Goal: Task Accomplishment & Management: Manage account settings

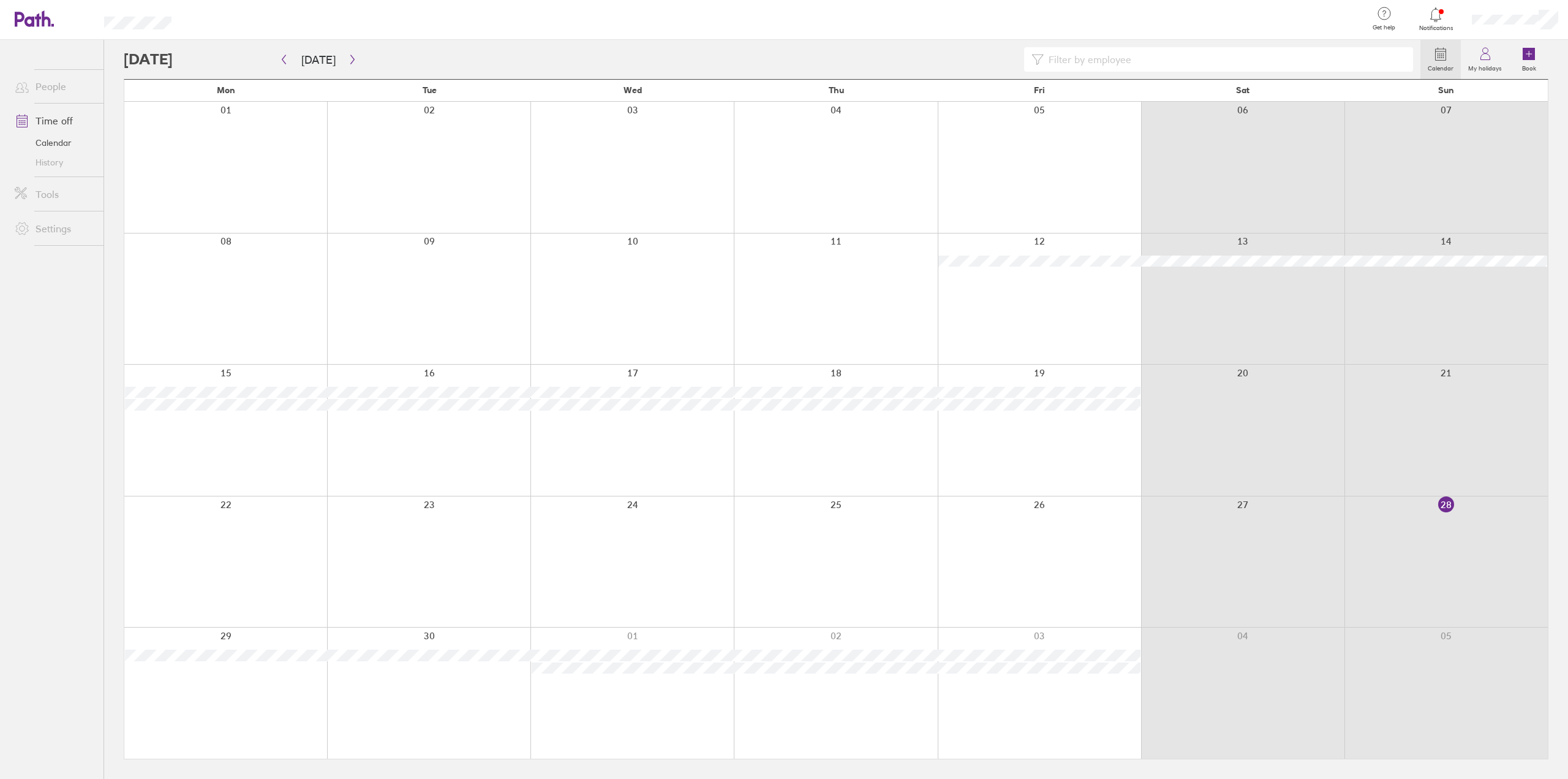
click at [1448, 22] on div at bounding box center [1436, 15] width 40 height 17
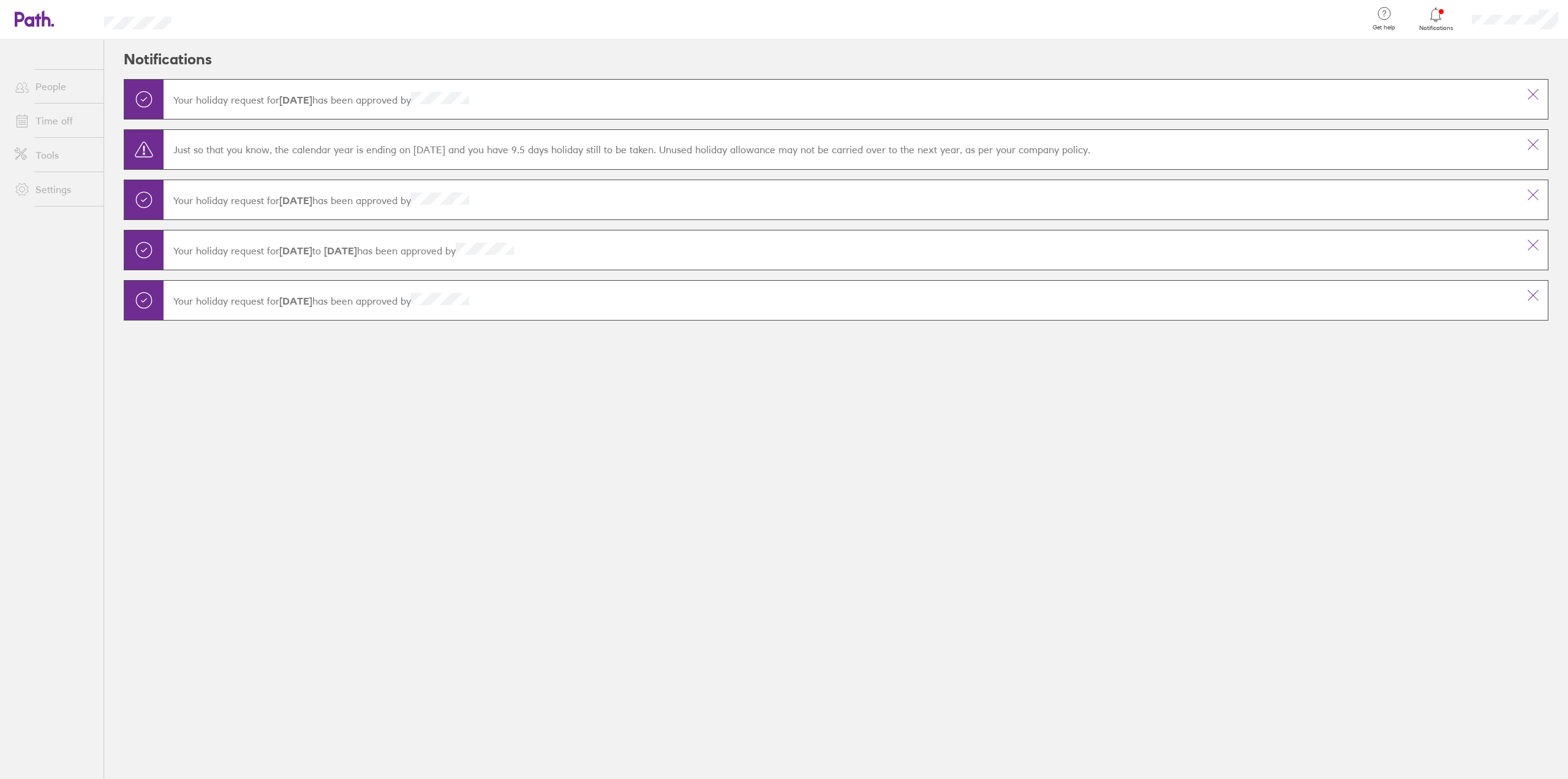
click at [1442, 19] on icon at bounding box center [1435, 15] width 15 height 15
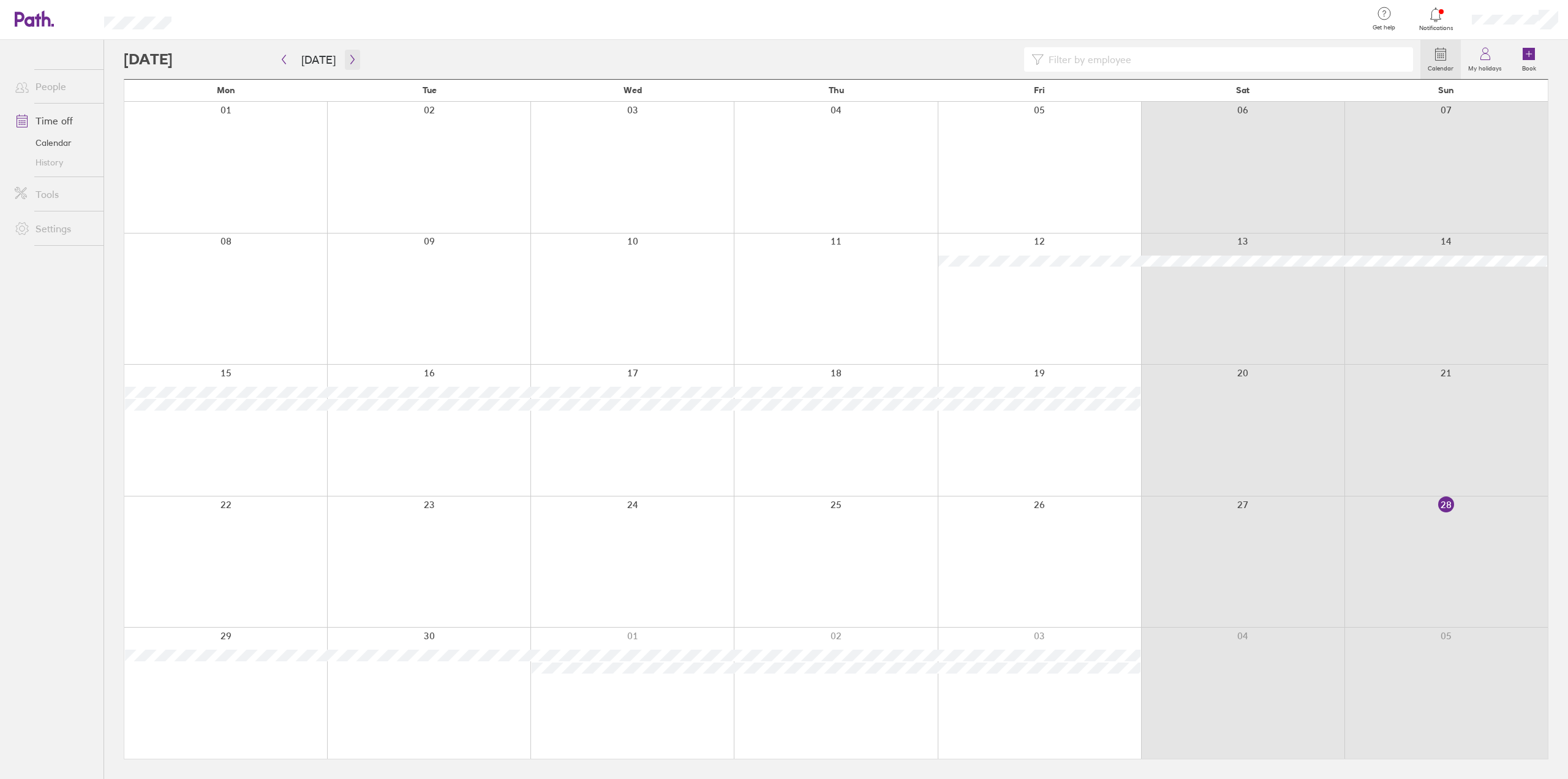
click at [348, 56] on icon "button" at bounding box center [352, 59] width 9 height 10
click at [1540, 25] on div at bounding box center [784, 390] width 1568 height 779
click at [1492, 58] on icon at bounding box center [1485, 54] width 15 height 15
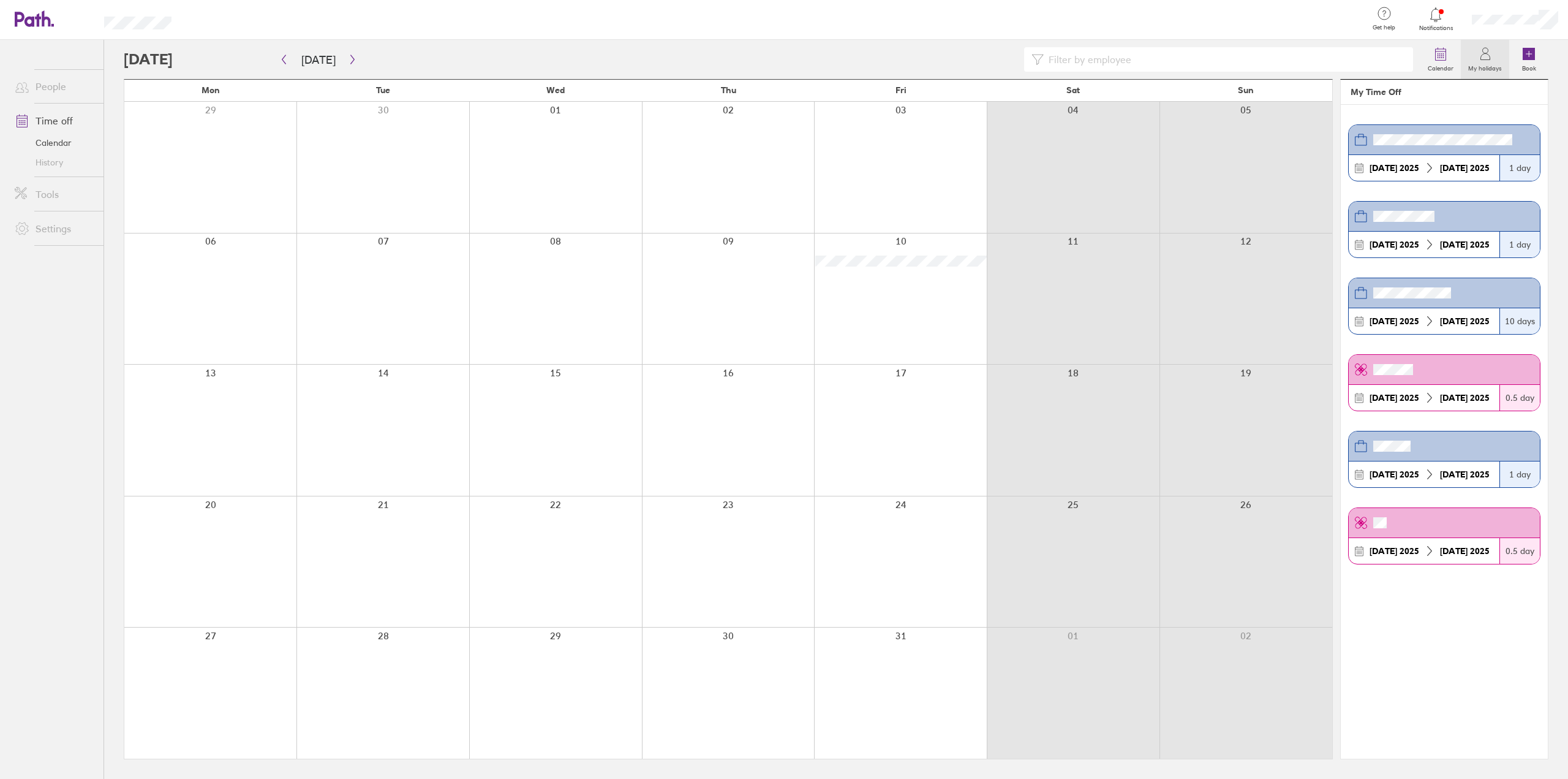
click at [1492, 58] on icon at bounding box center [1485, 54] width 15 height 15
click at [56, 159] on link "History" at bounding box center [54, 162] width 99 height 20
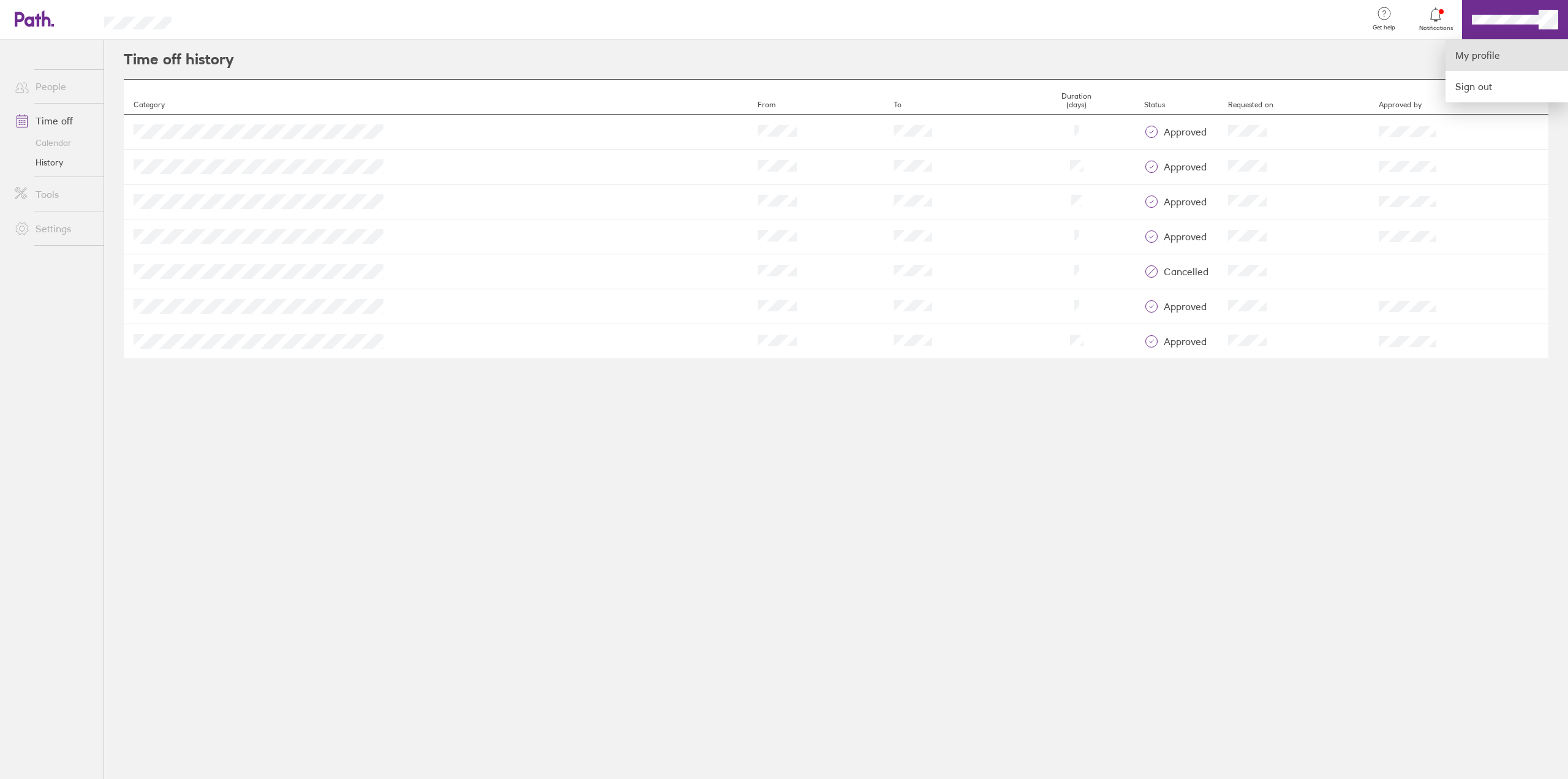
click at [1502, 53] on link "My profile" at bounding box center [1507, 55] width 123 height 31
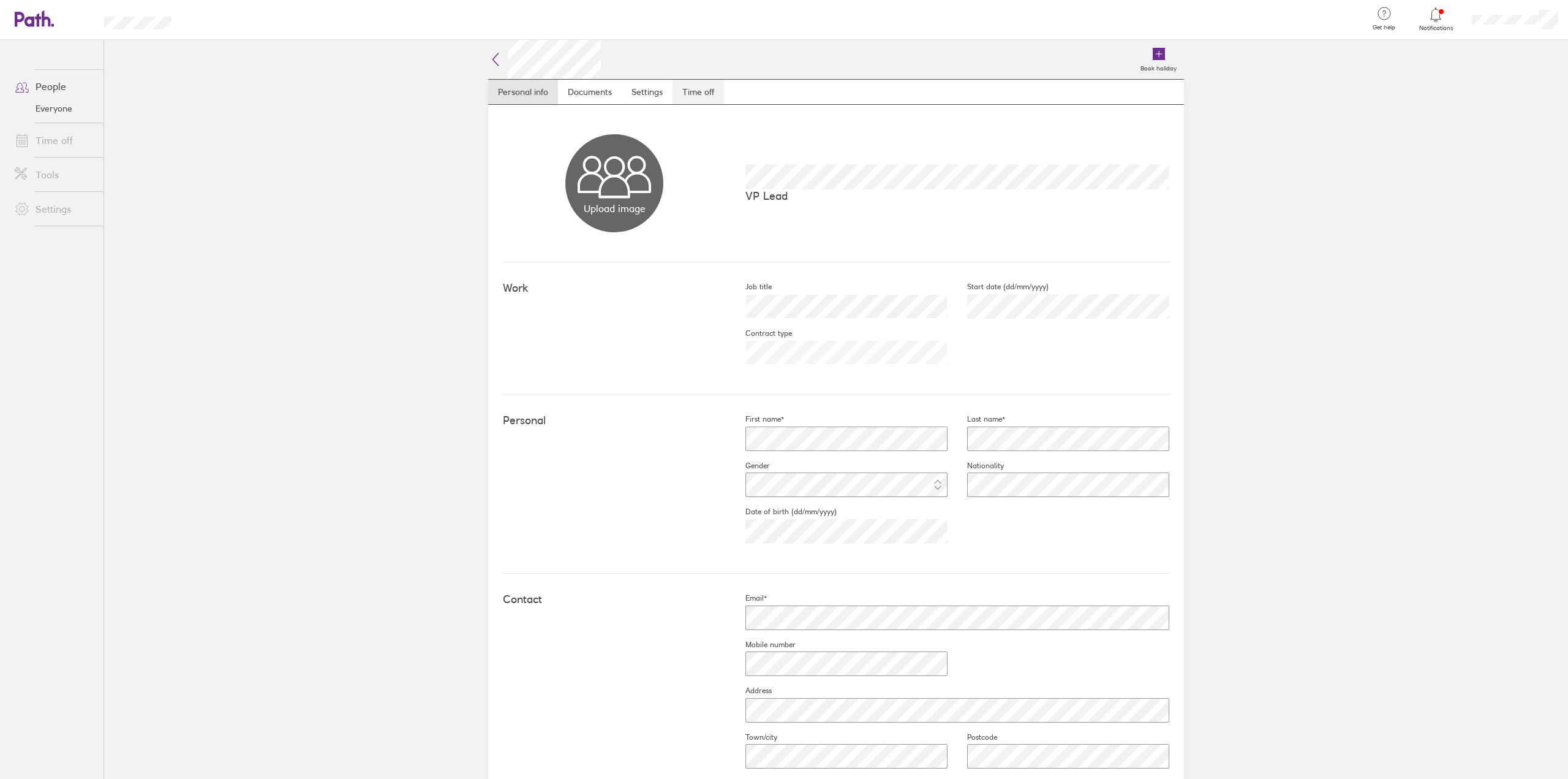
click at [695, 89] on link "Time off" at bounding box center [698, 92] width 52 height 24
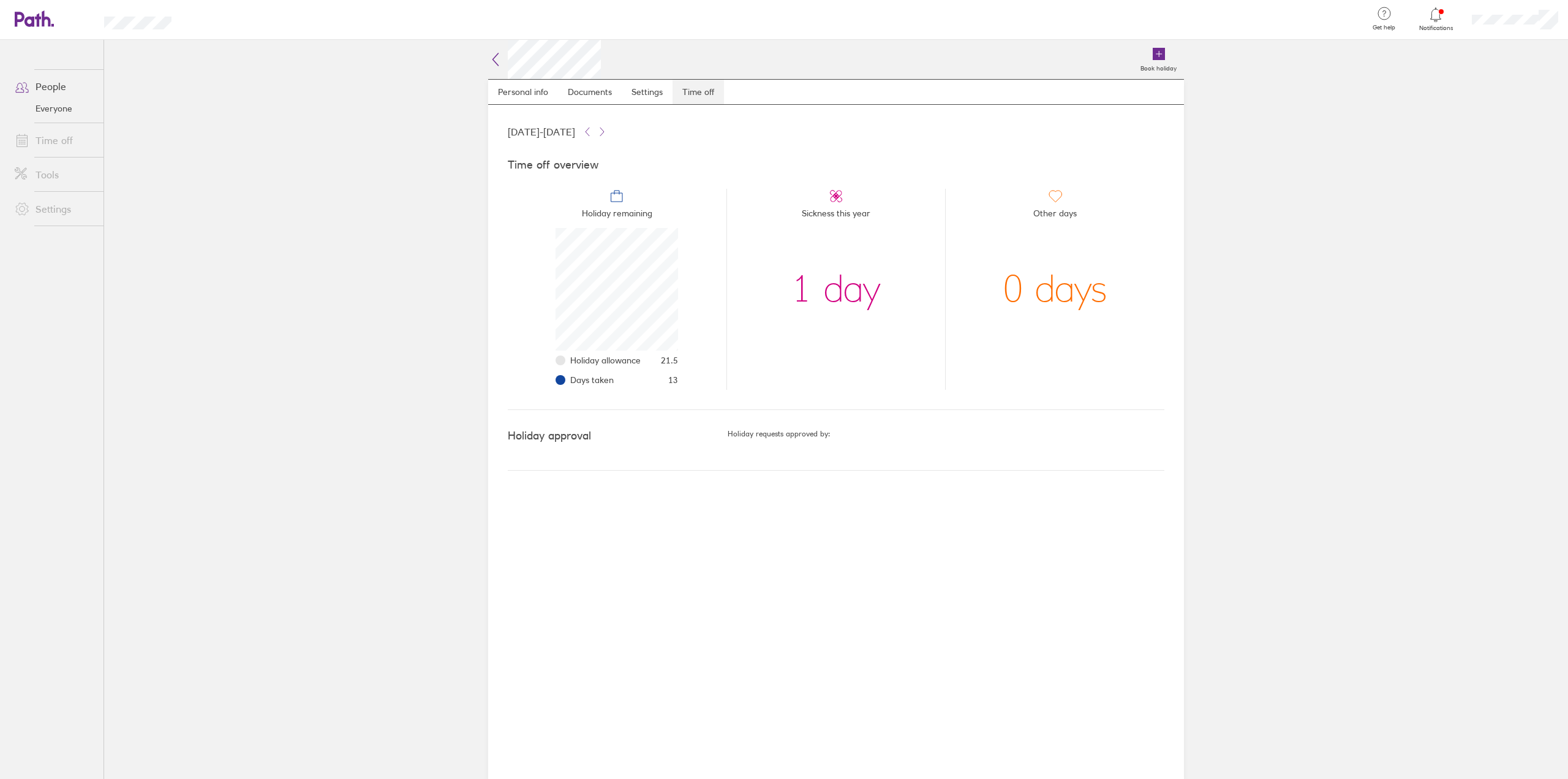
scroll to position [123, 123]
drag, startPoint x: 329, startPoint y: 382, endPoint x: 318, endPoint y: 285, distance: 97.6
click at [318, 285] on main "Book holiday Personal info Documents Settings Time off [DATE] - [DATE] Time off…" at bounding box center [836, 409] width 1464 height 739
click at [52, 24] on icon at bounding box center [53, 25] width 3 height 3
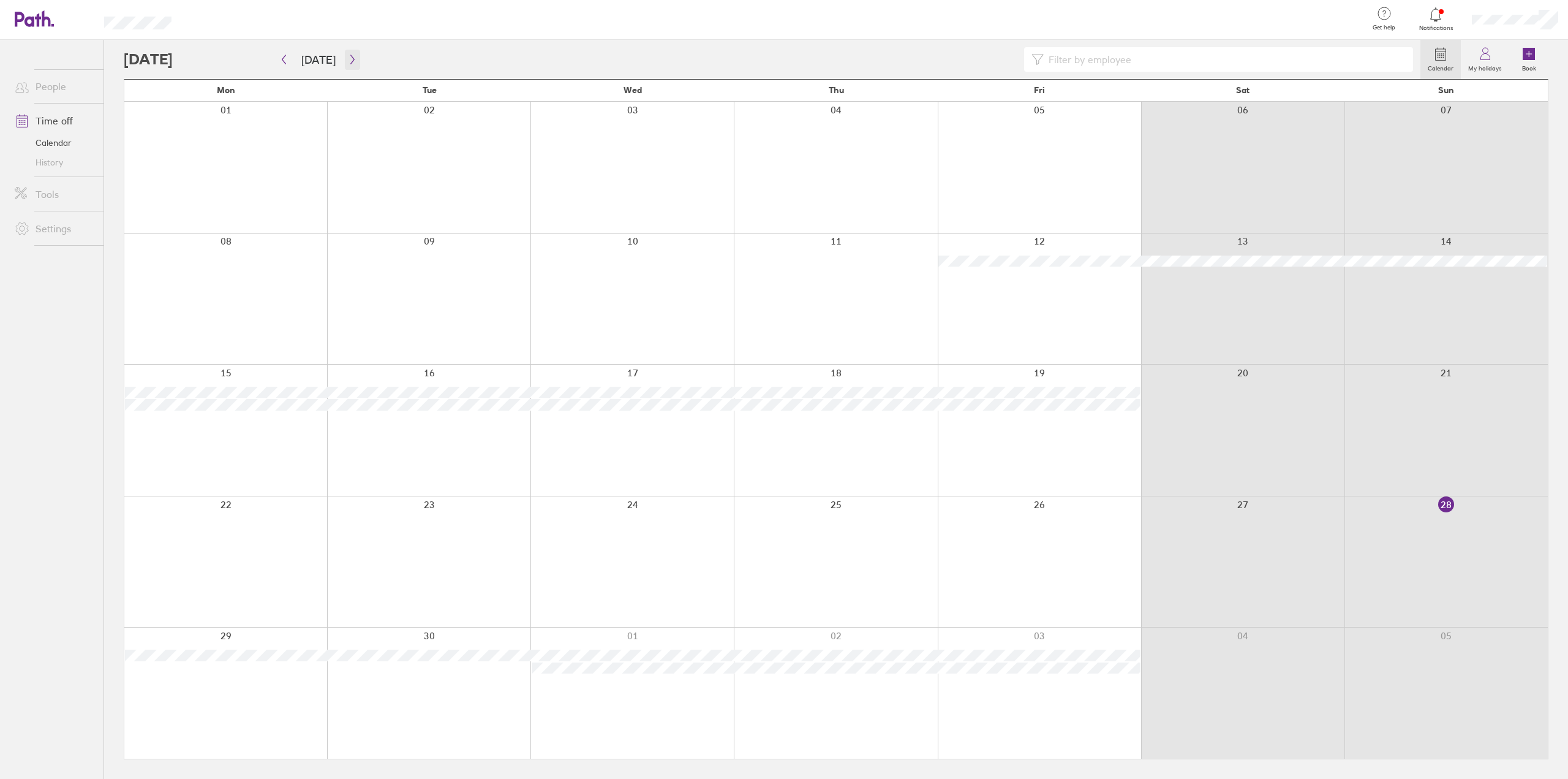
click at [349, 62] on icon "button" at bounding box center [352, 59] width 9 height 10
click at [264, 276] on div at bounding box center [226, 299] width 203 height 131
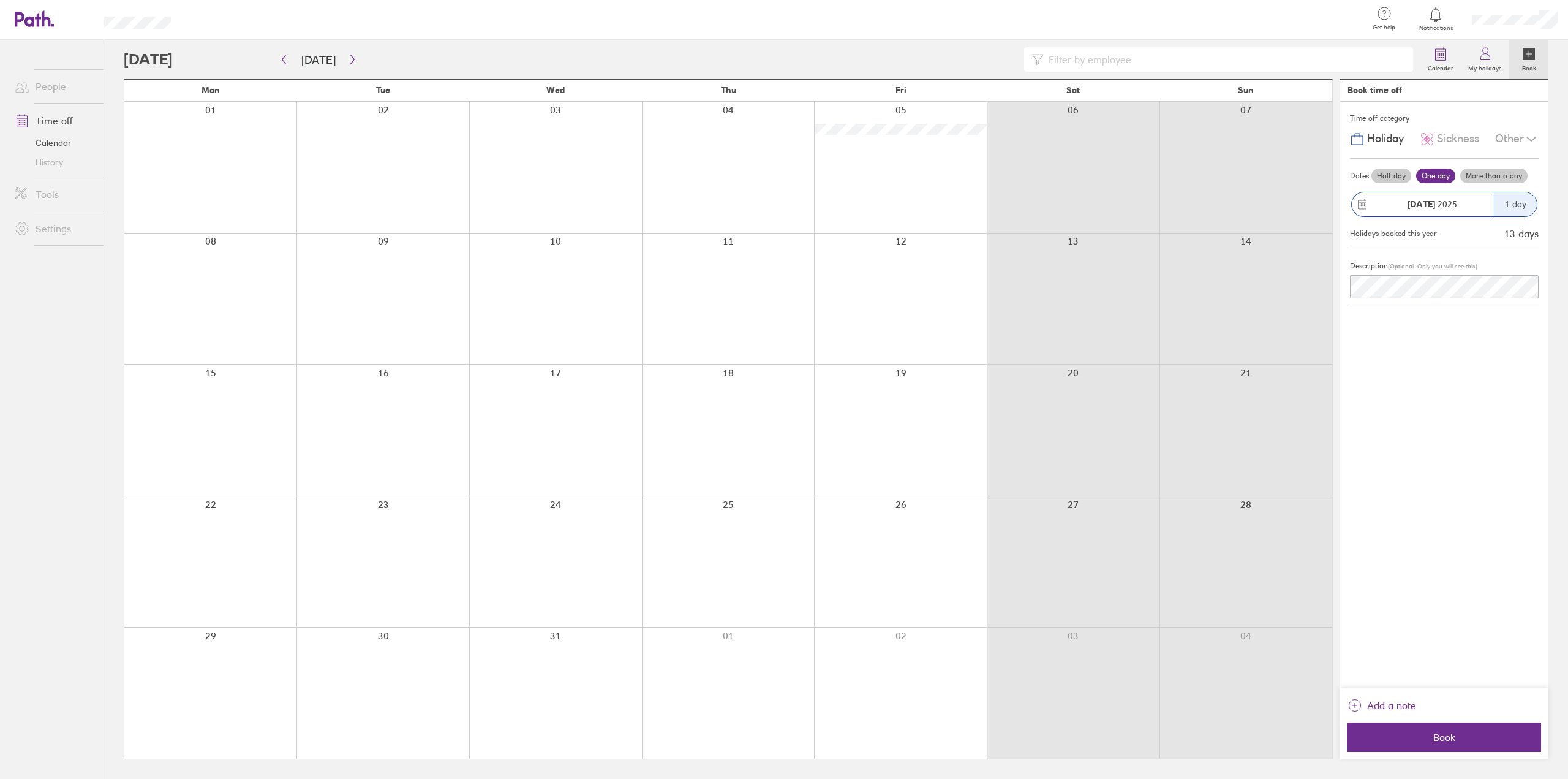
click at [1481, 204] on div "[DATE]" at bounding box center [1432, 204] width 124 height 10
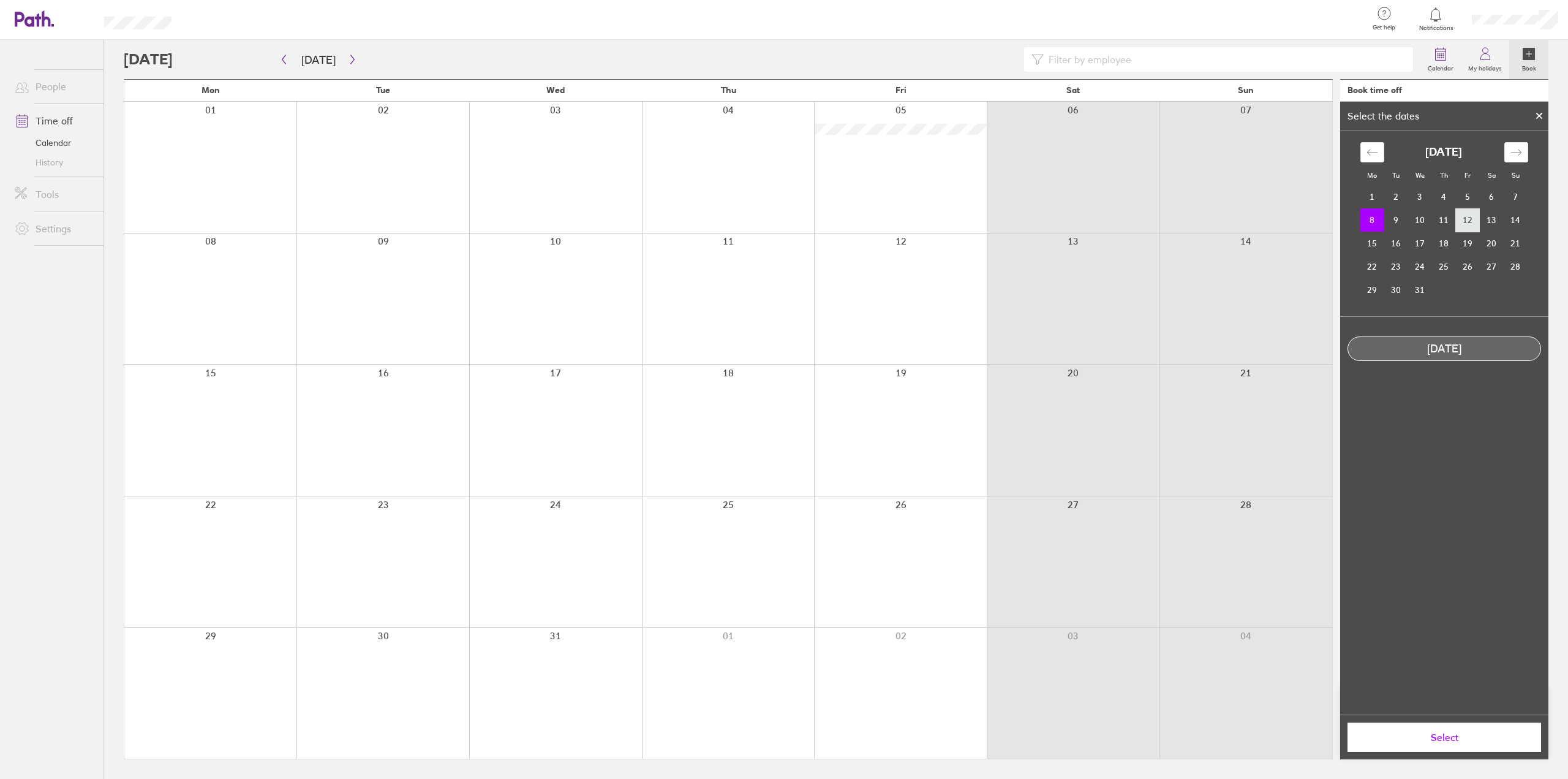
click at [1468, 222] on td "12" at bounding box center [1467, 220] width 24 height 23
click at [1367, 220] on td "8" at bounding box center [1372, 220] width 24 height 23
click at [1542, 114] on icon at bounding box center [1539, 116] width 8 height 8
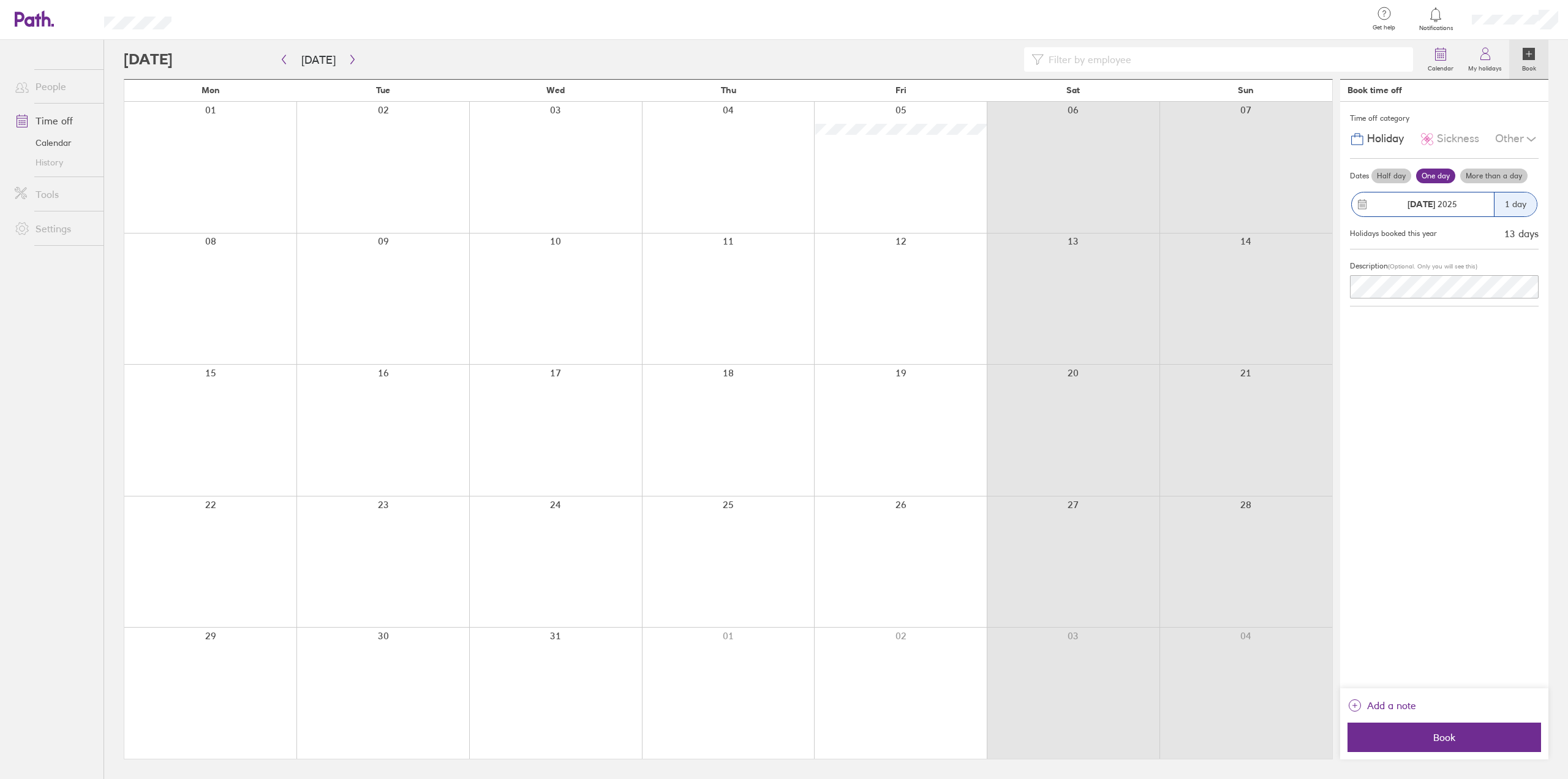
click at [1523, 209] on div "1 day" at bounding box center [1515, 204] width 43 height 24
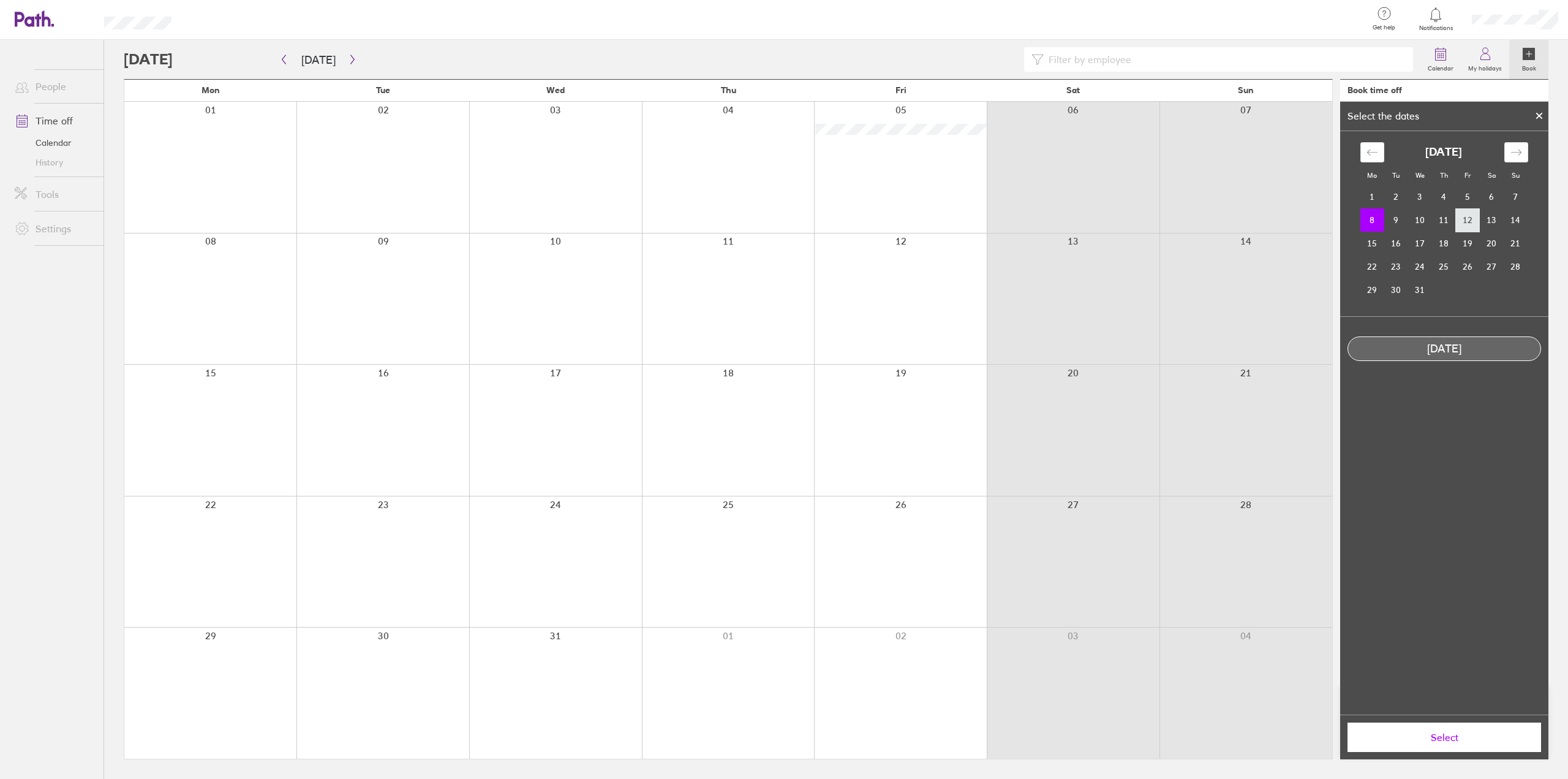
click at [1470, 222] on td "12" at bounding box center [1467, 220] width 24 height 23
click at [1472, 746] on button "Select" at bounding box center [1444, 737] width 193 height 29
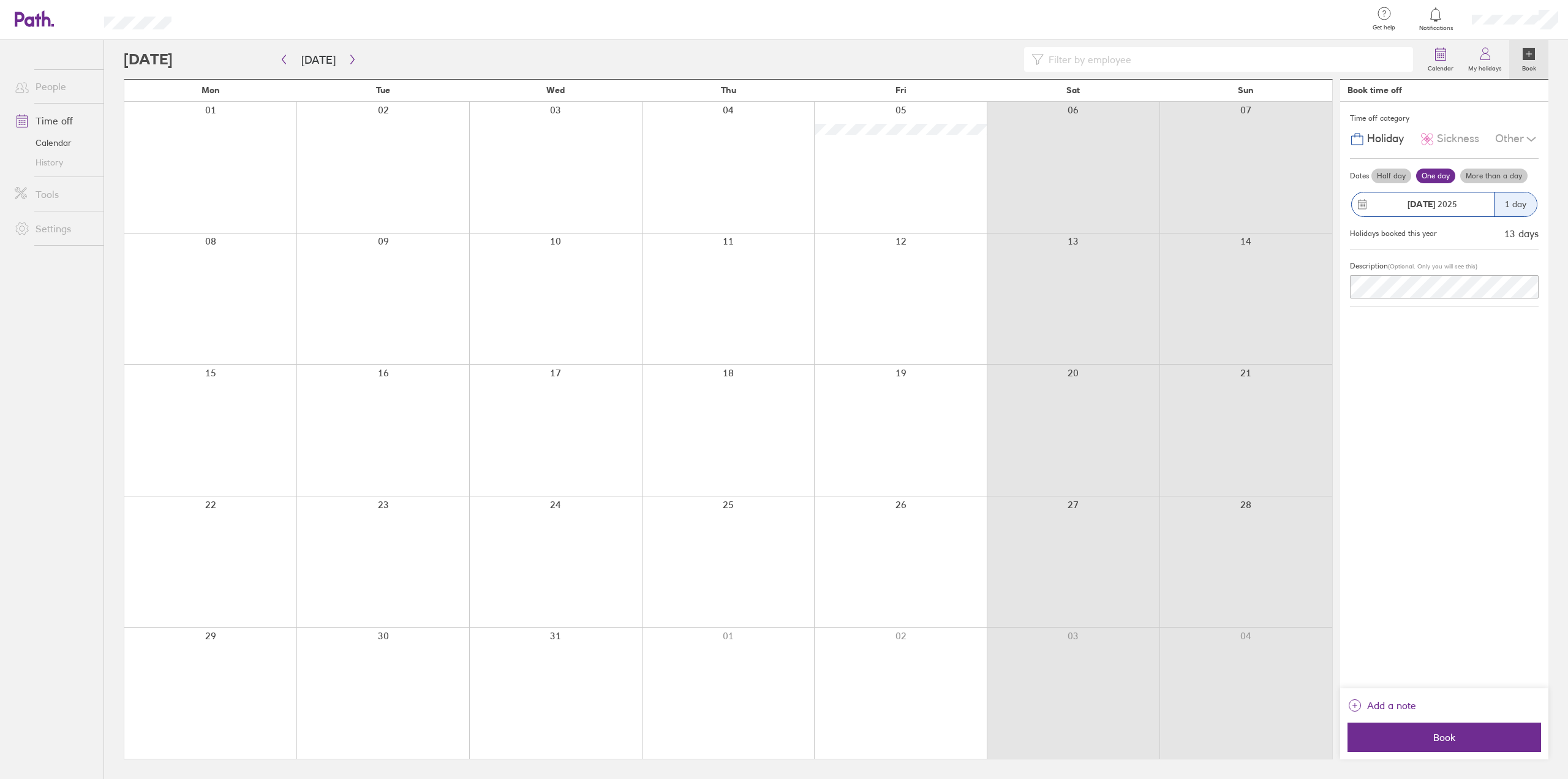
click at [1437, 204] on span "[DATE]" at bounding box center [1432, 204] width 50 height 10
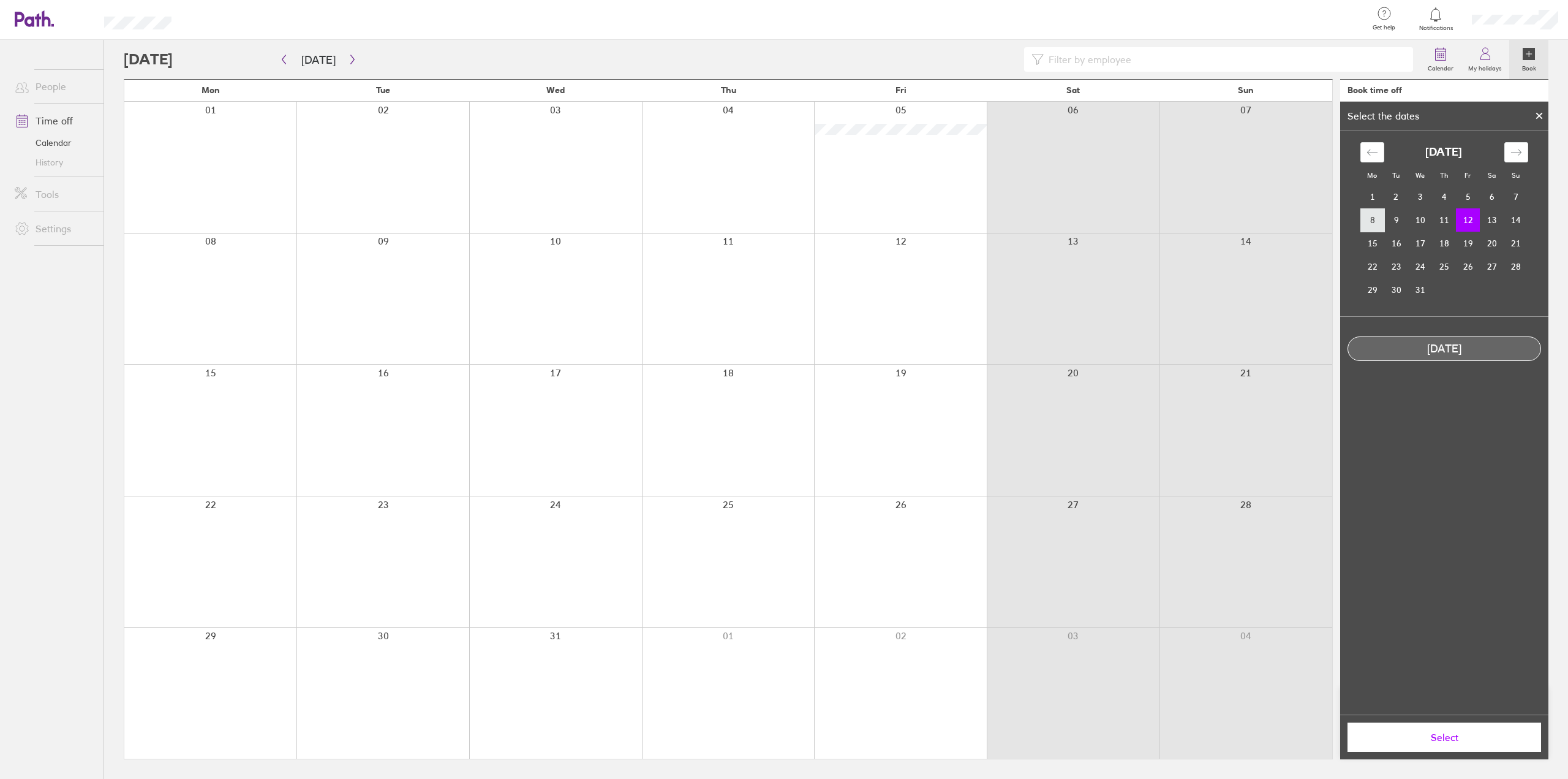
click at [1366, 218] on td "8" at bounding box center [1372, 220] width 24 height 23
click at [1447, 350] on div "[DATE]" at bounding box center [1444, 349] width 192 height 13
click at [1445, 738] on span "Select" at bounding box center [1444, 737] width 176 height 11
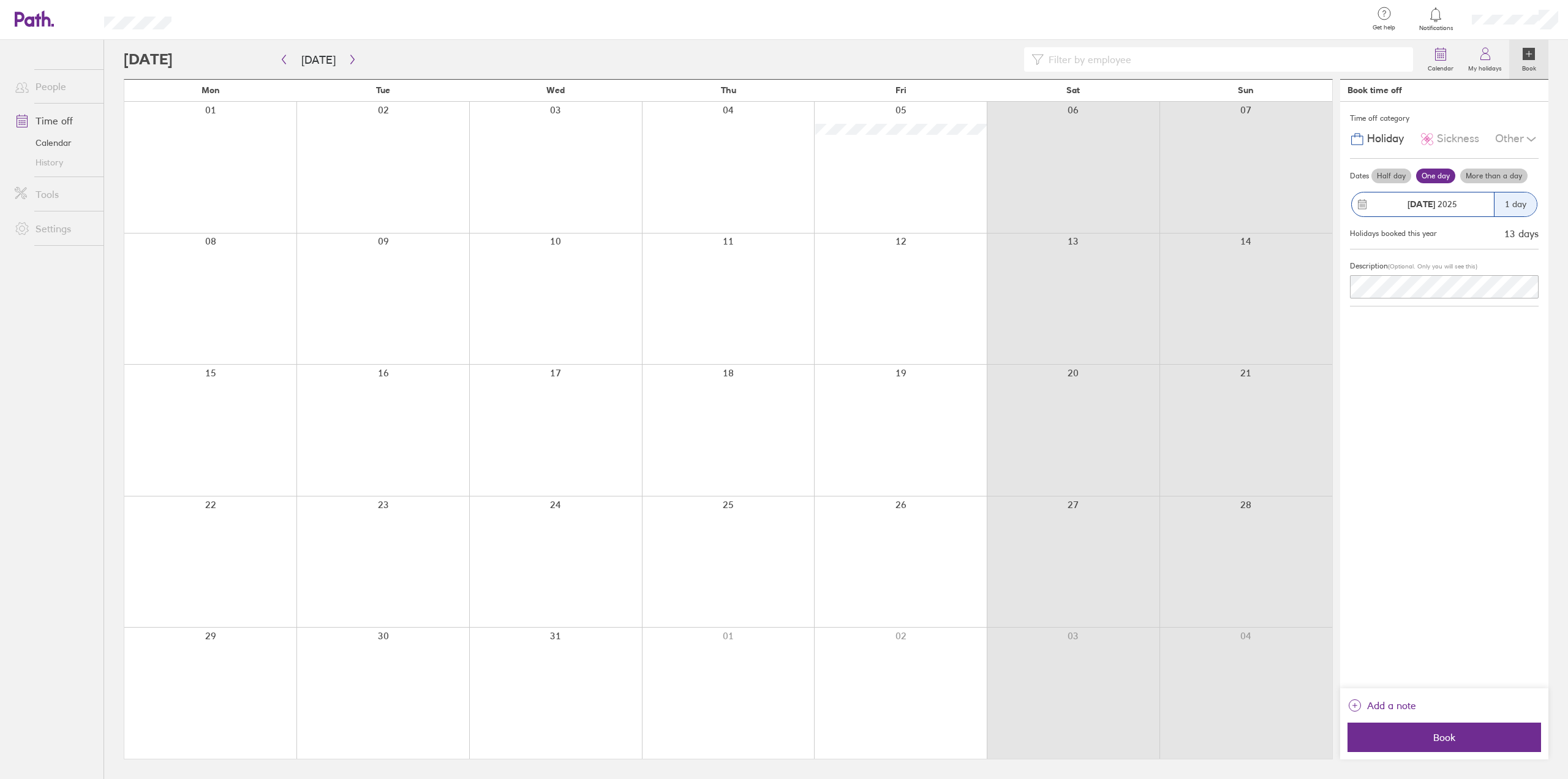
click at [1499, 174] on label "More than a day" at bounding box center [1494, 176] width 68 height 15
click at [0, 0] on input "More than a day" at bounding box center [0, 0] width 0 height 0
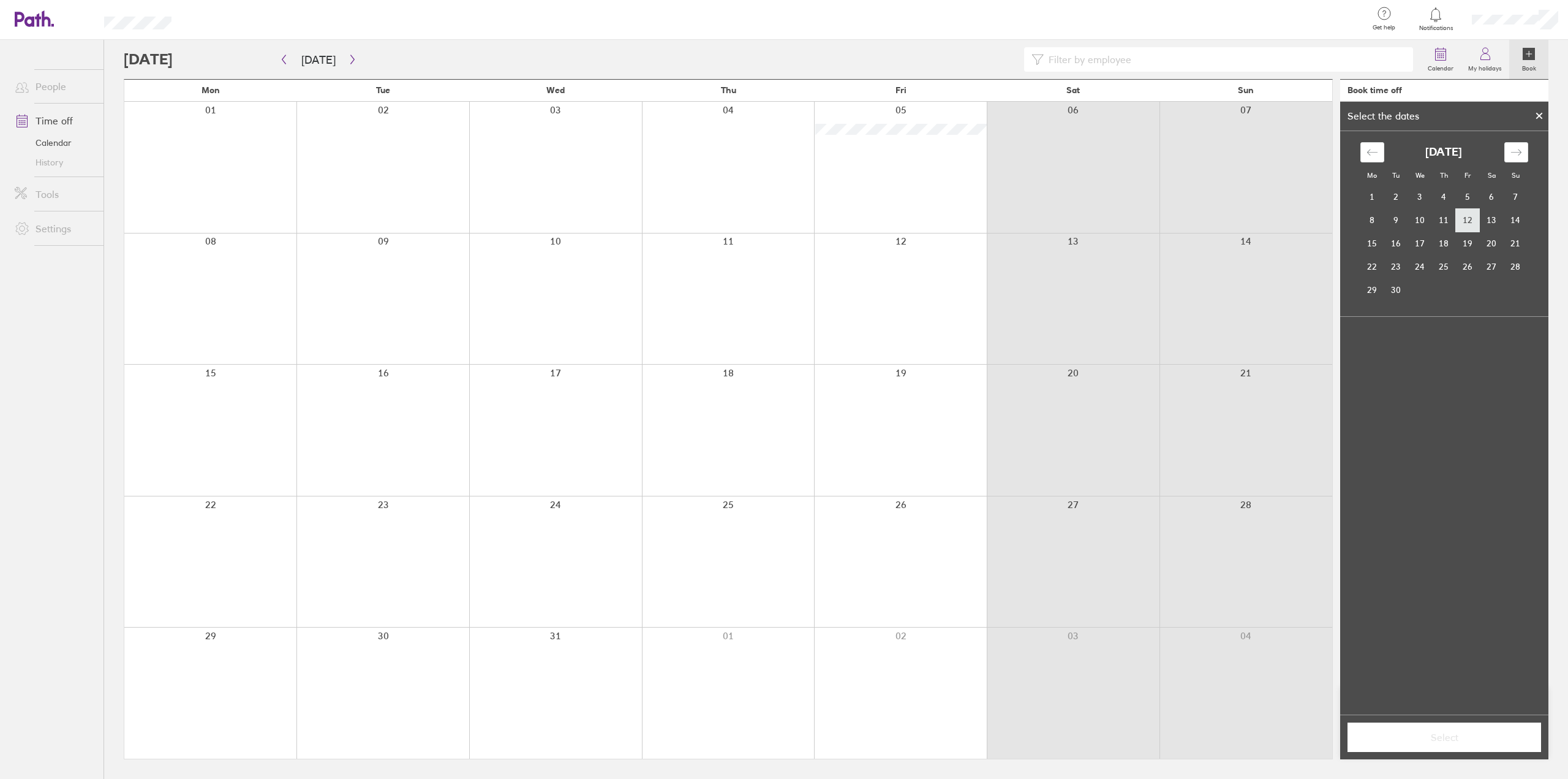
click at [1469, 218] on td "12" at bounding box center [1467, 220] width 24 height 23
click at [1371, 216] on td "8" at bounding box center [1372, 220] width 24 height 23
click at [1466, 222] on td "12" at bounding box center [1467, 220] width 24 height 23
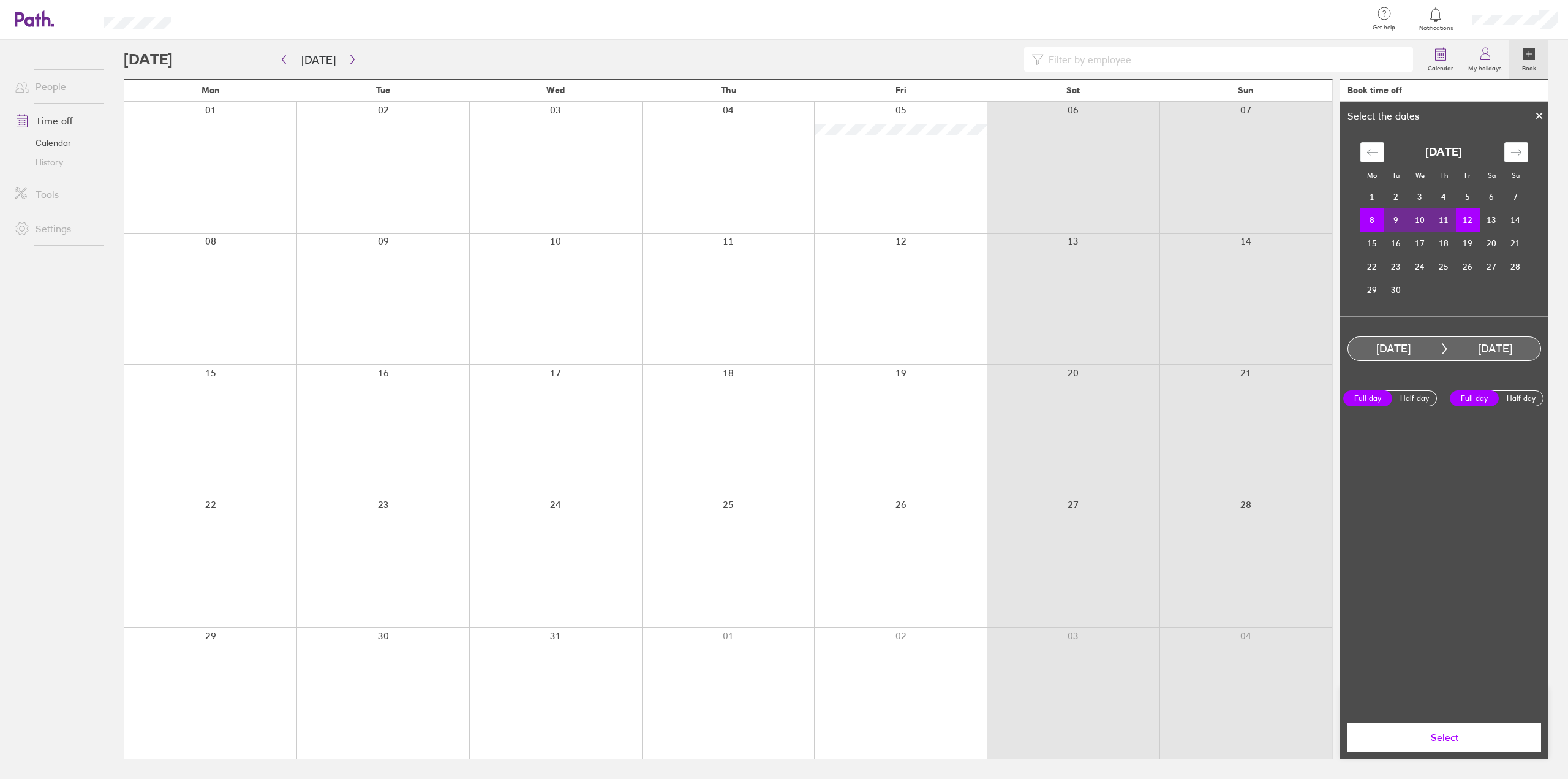
click at [1469, 734] on span "Select" at bounding box center [1444, 737] width 176 height 11
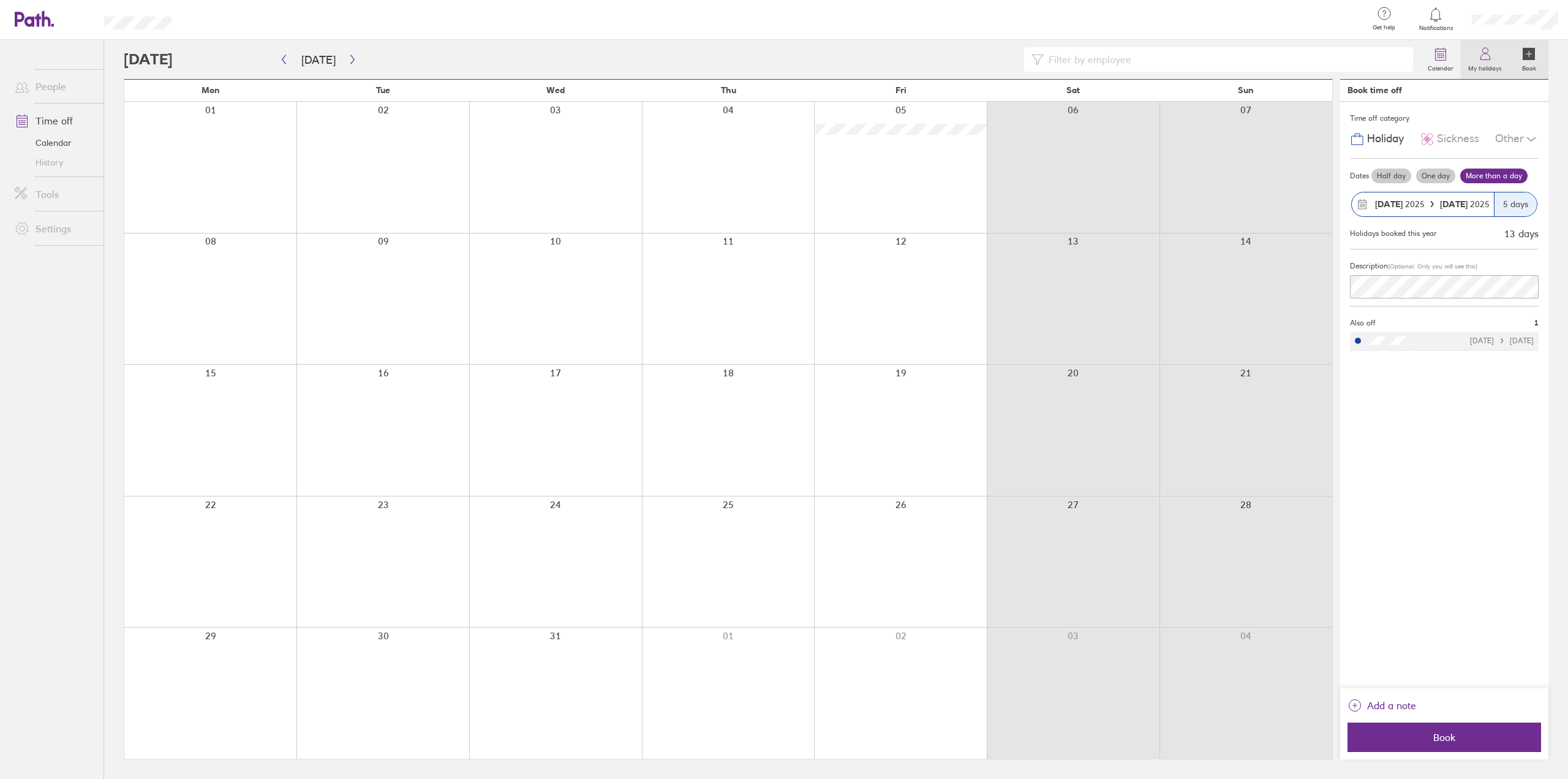
click at [1482, 61] on icon at bounding box center [1485, 54] width 15 height 15
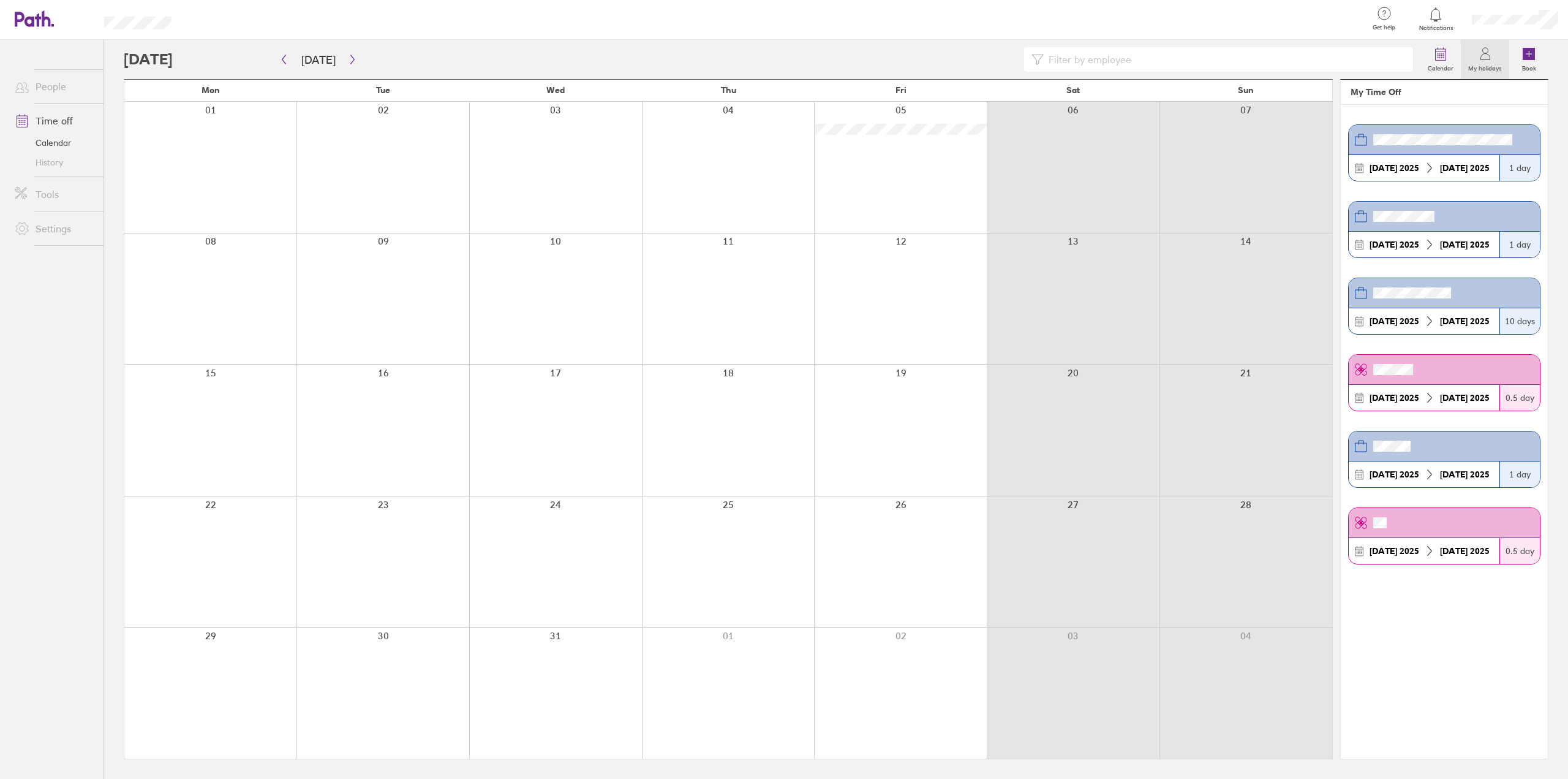
click at [1507, 13] on div at bounding box center [1515, 19] width 106 height 39
click at [1487, 52] on link "My profile" at bounding box center [1507, 55] width 123 height 31
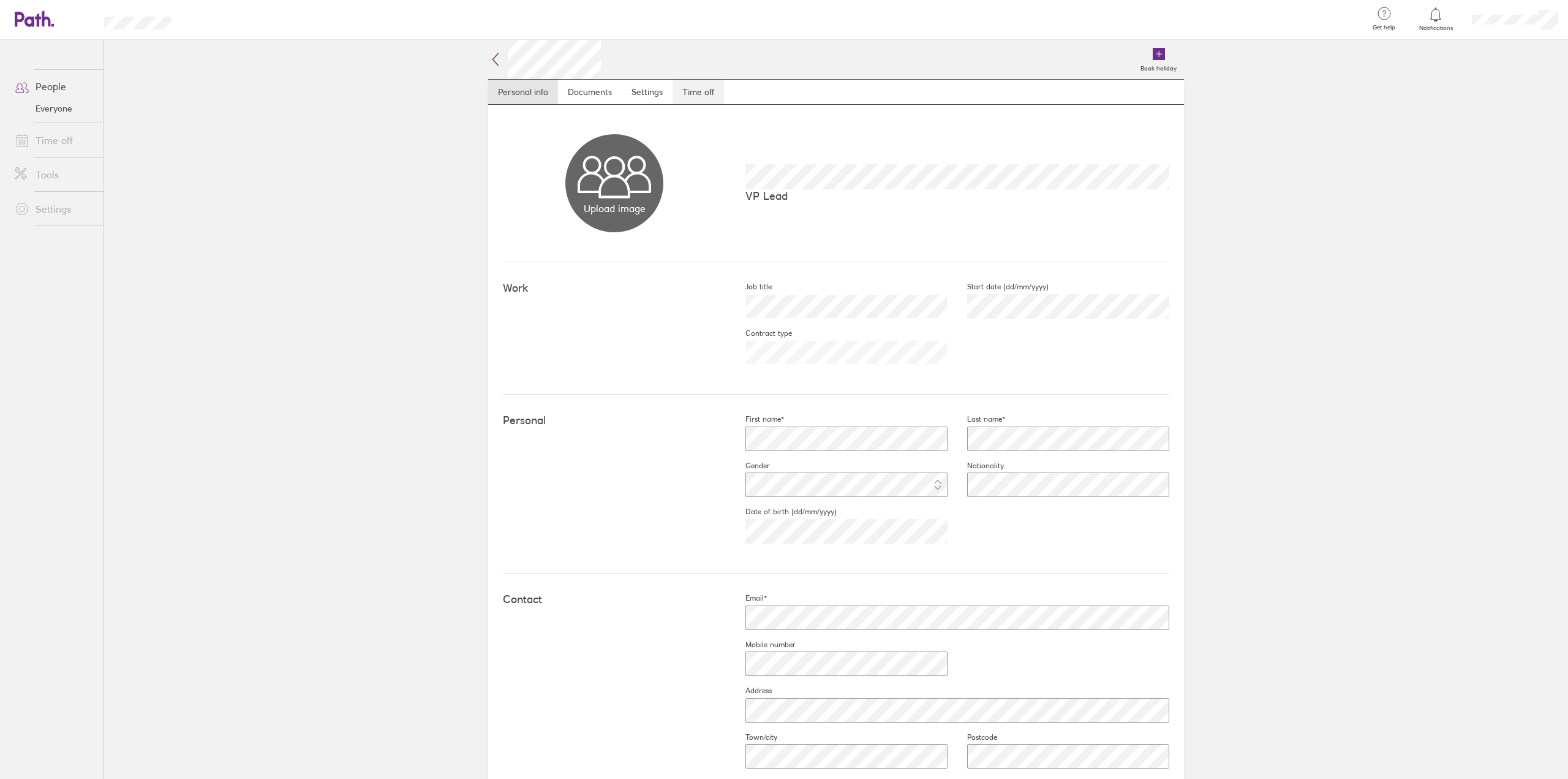
click at [687, 96] on link "Time off" at bounding box center [698, 92] width 52 height 24
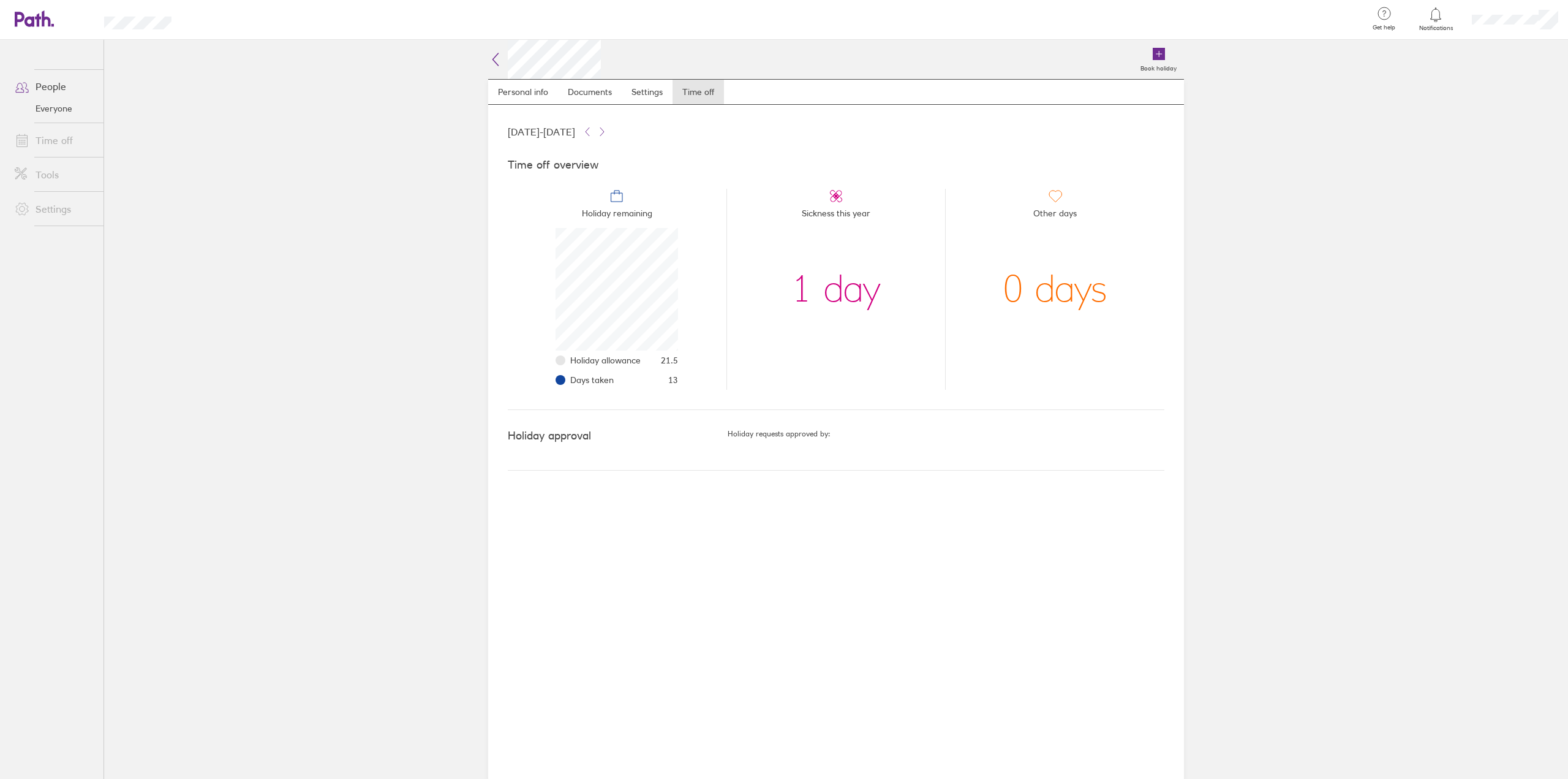
scroll to position [123, 123]
click at [41, 24] on icon at bounding box center [46, 18] width 9 height 16
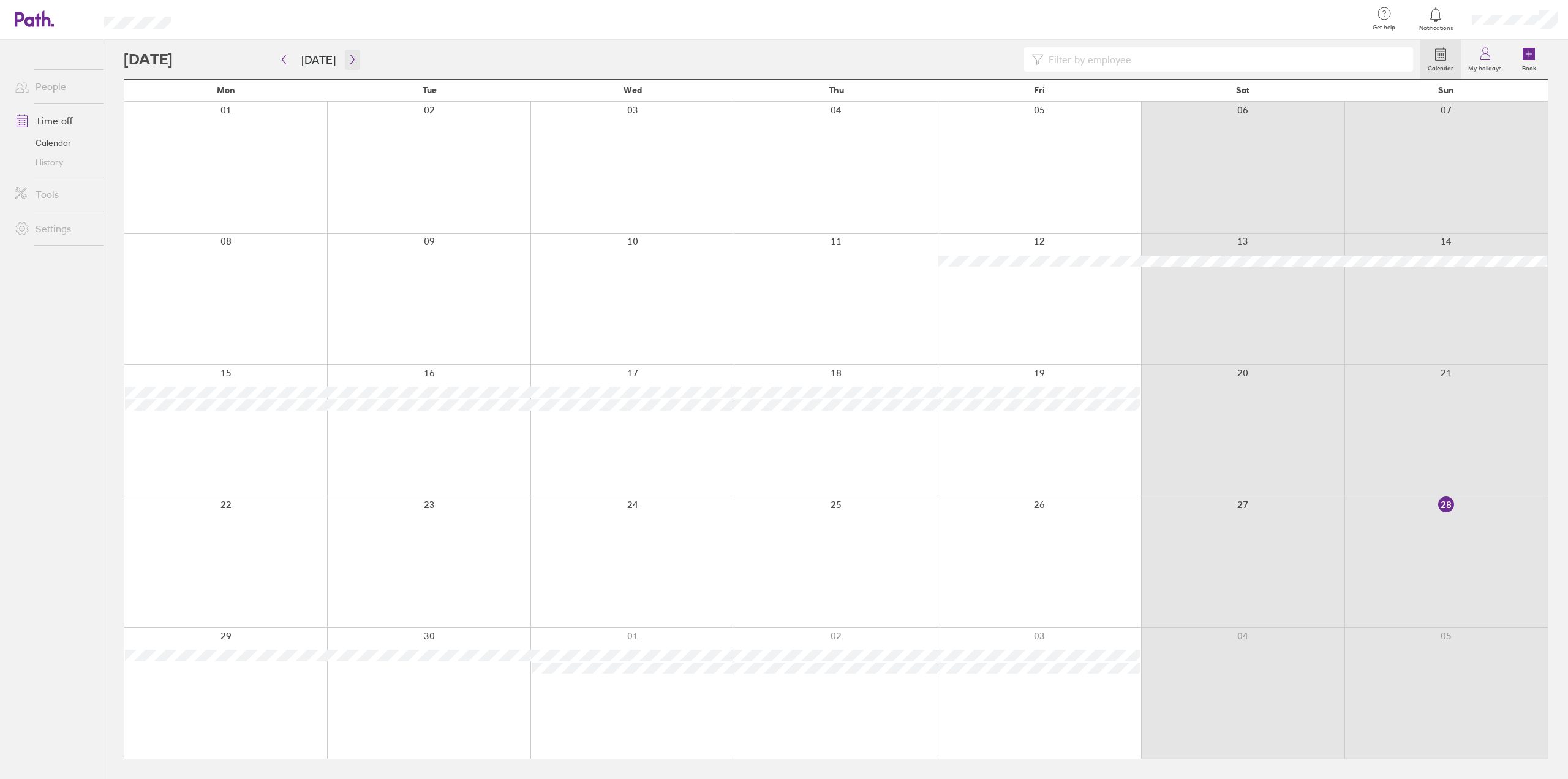
click at [348, 54] on icon "button" at bounding box center [352, 59] width 9 height 10
click at [348, 58] on icon "button" at bounding box center [352, 59] width 9 height 10
